Goal: Task Accomplishment & Management: Use online tool/utility

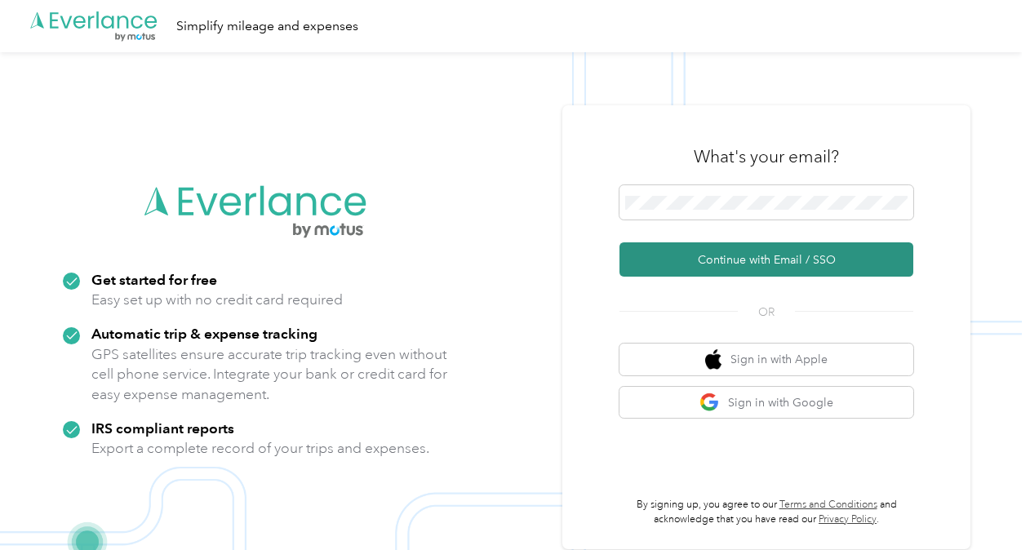
click at [778, 265] on button "Continue with Email / SSO" at bounding box center [766, 259] width 294 height 34
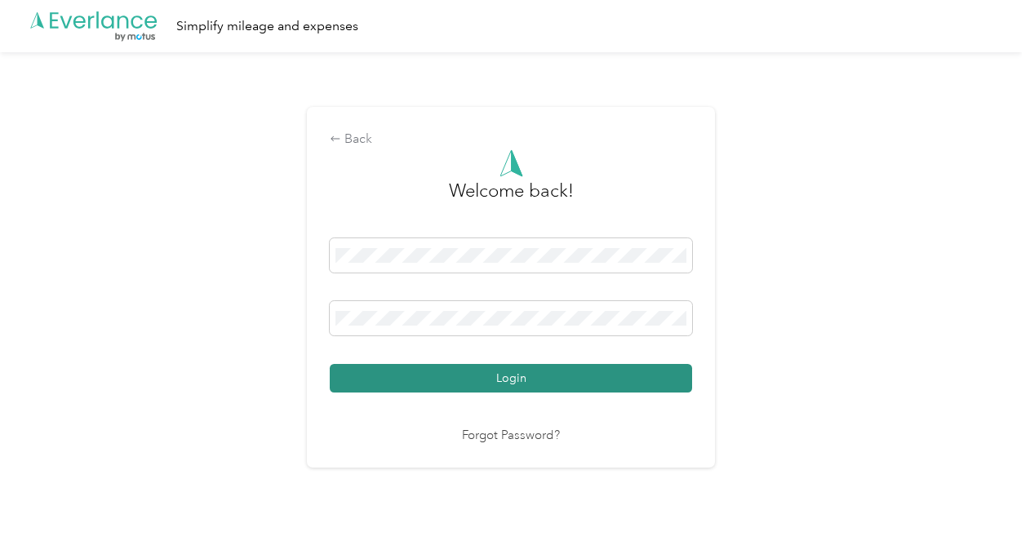
click at [556, 376] on button "Login" at bounding box center [511, 378] width 362 height 29
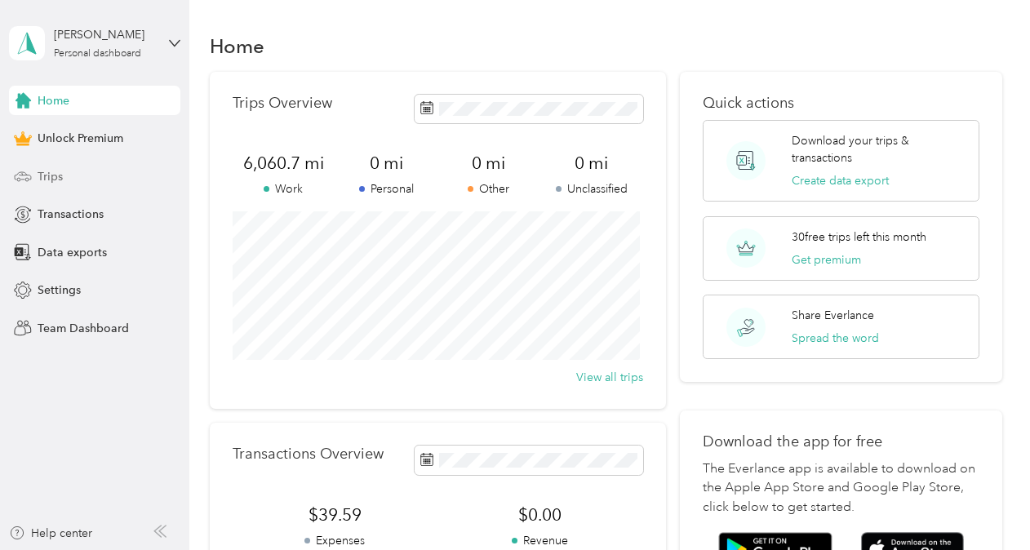
click at [69, 166] on div "Trips" at bounding box center [94, 176] width 171 height 29
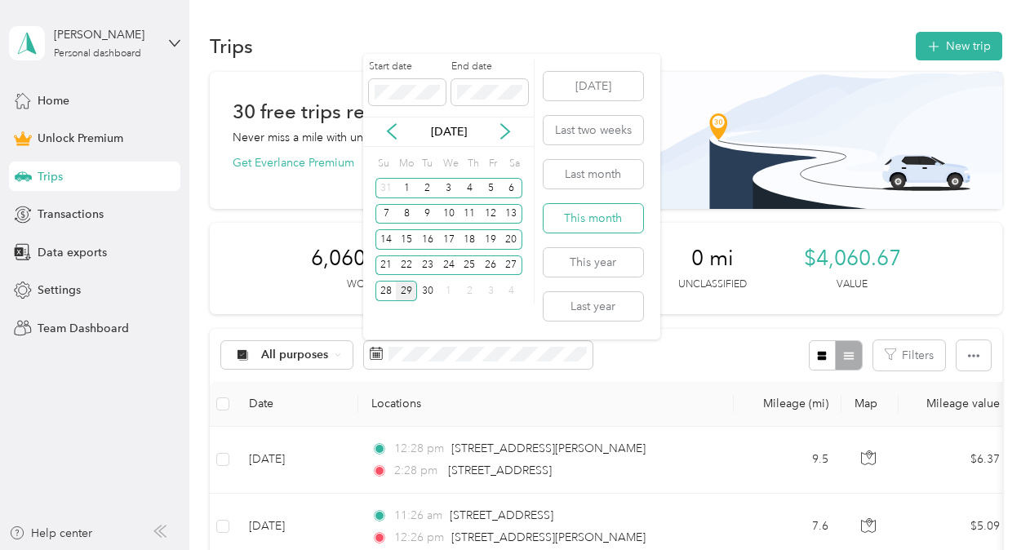
click at [604, 213] on button "This month" at bounding box center [593, 218] width 100 height 29
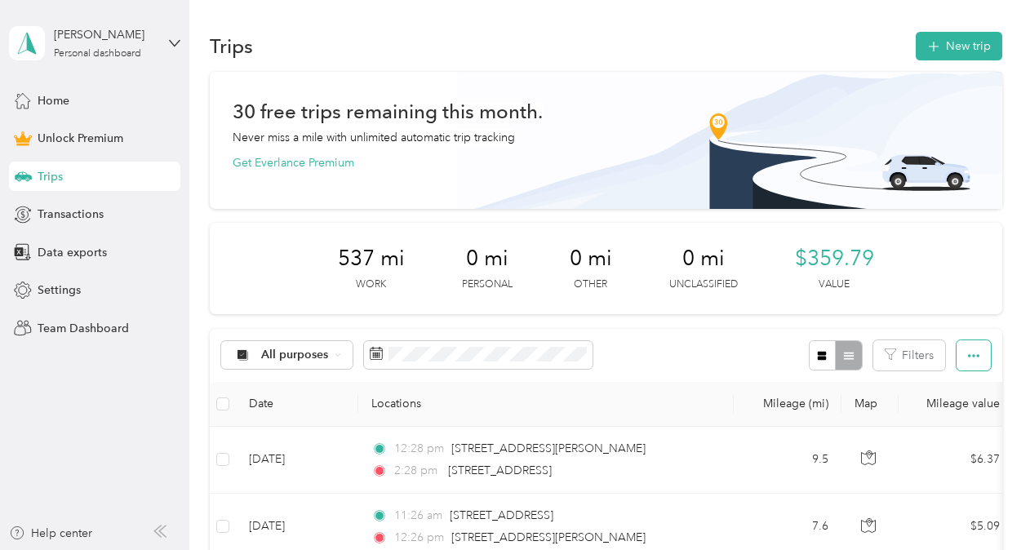
click at [968, 354] on icon "button" at bounding box center [973, 355] width 11 height 11
click at [950, 413] on span "Export" at bounding box center [945, 414] width 34 height 14
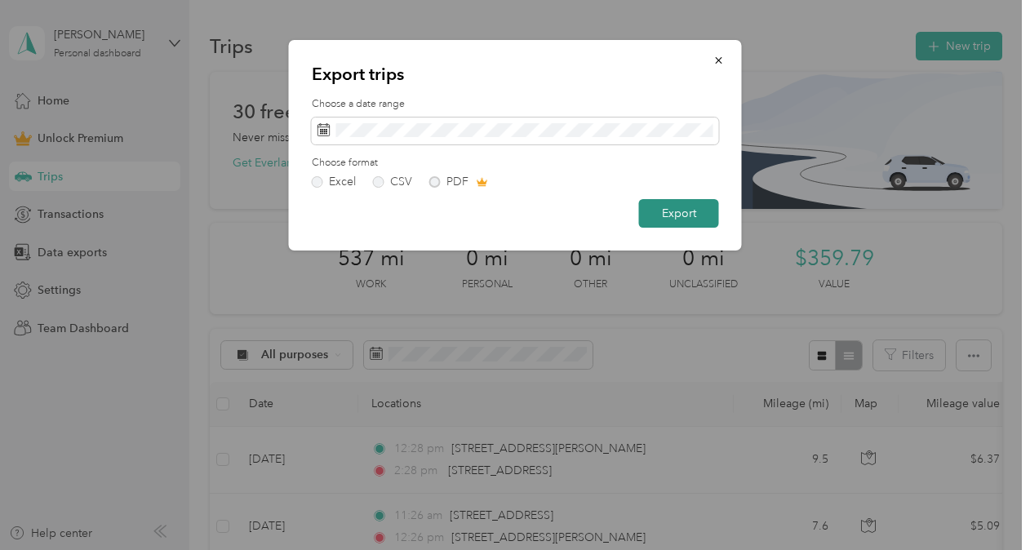
click at [689, 210] on button "Export" at bounding box center [679, 213] width 80 height 29
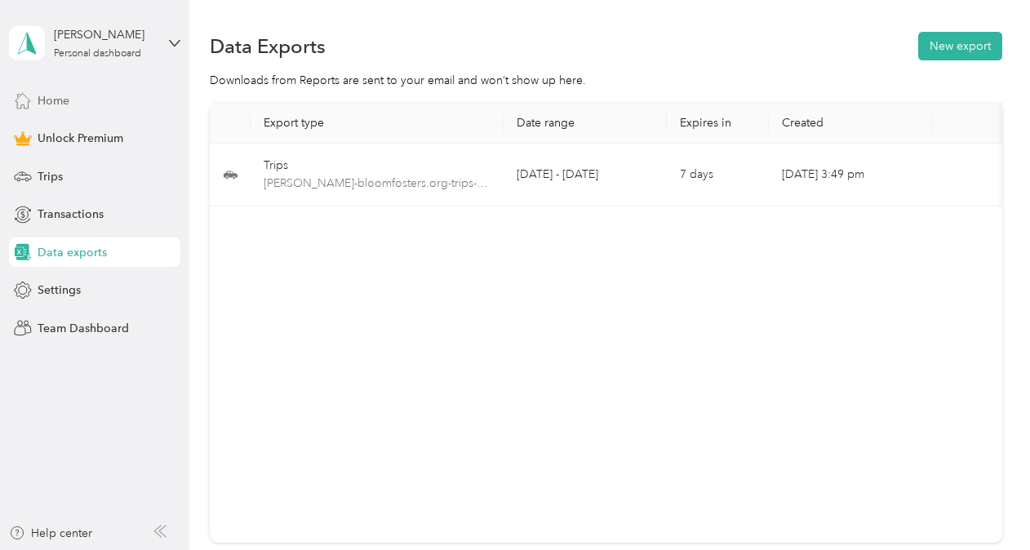
click at [38, 101] on span "Home" at bounding box center [54, 100] width 32 height 17
